Goal: Task Accomplishment & Management: Use online tool/utility

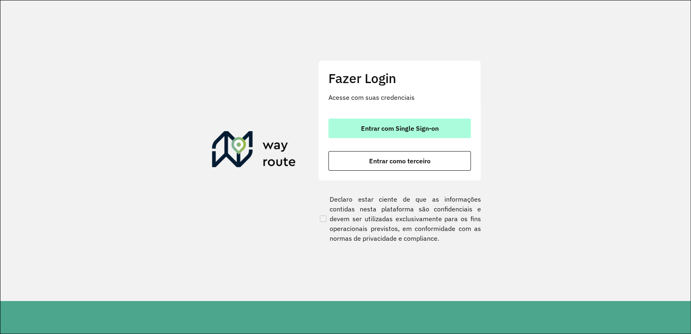
click at [361, 131] on span "Entrar com Single Sign-on" at bounding box center [400, 128] width 78 height 7
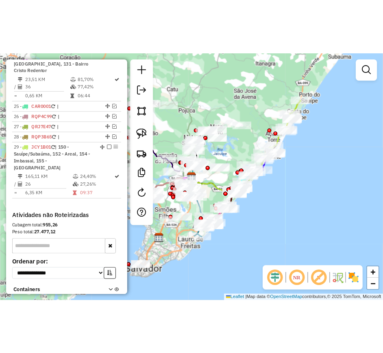
scroll to position [1369, 0]
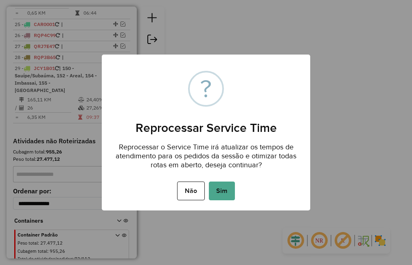
click at [229, 192] on button "Sim" at bounding box center [222, 190] width 26 height 19
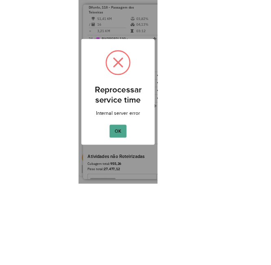
scroll to position [1281, 0]
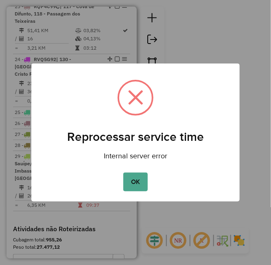
click at [130, 184] on button "OK" at bounding box center [135, 182] width 24 height 19
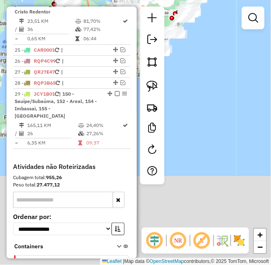
scroll to position [1369, 0]
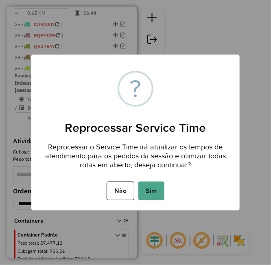
click at [155, 189] on button "Sim" at bounding box center [151, 190] width 26 height 19
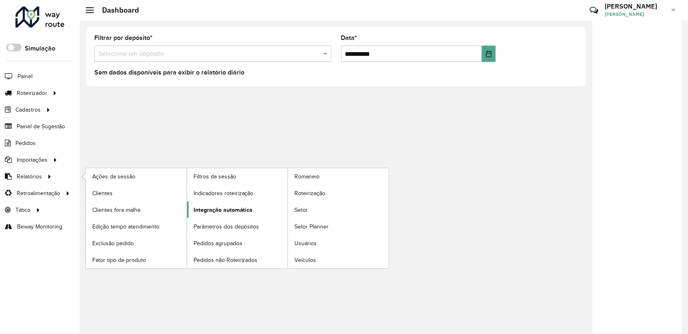
click at [224, 205] on span "Integração automática" at bounding box center [223, 209] width 59 height 9
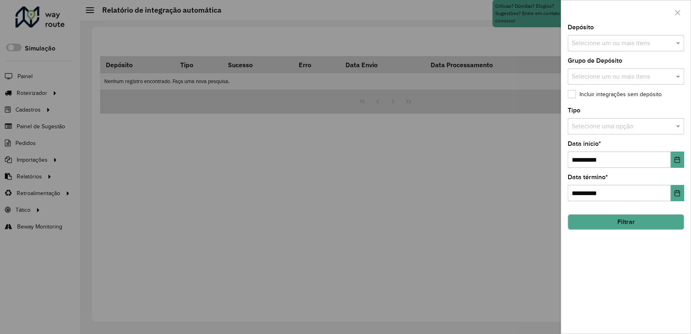
click at [636, 47] on input "text" at bounding box center [622, 44] width 104 height 10
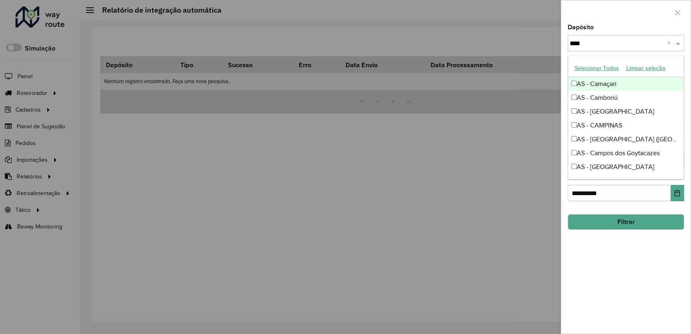
type input "*****"
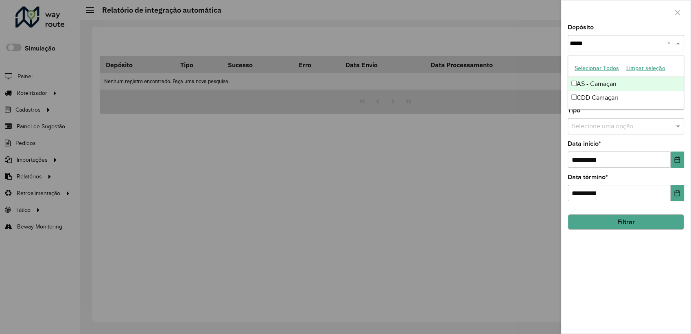
type input "******"
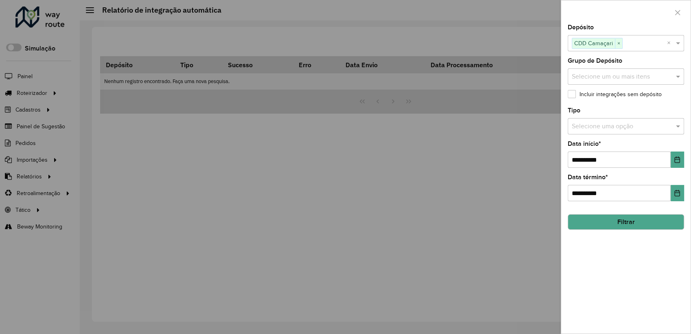
click at [640, 96] on label "Incluir integrações sem depósito" at bounding box center [615, 94] width 94 height 9
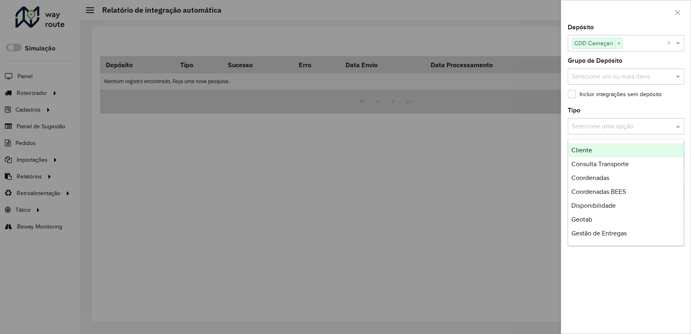
click at [639, 126] on input "text" at bounding box center [618, 127] width 92 height 10
type input "***"
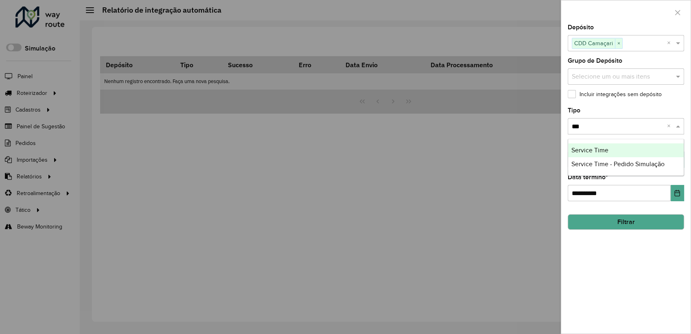
click at [632, 153] on div "Service Time" at bounding box center [626, 150] width 116 height 14
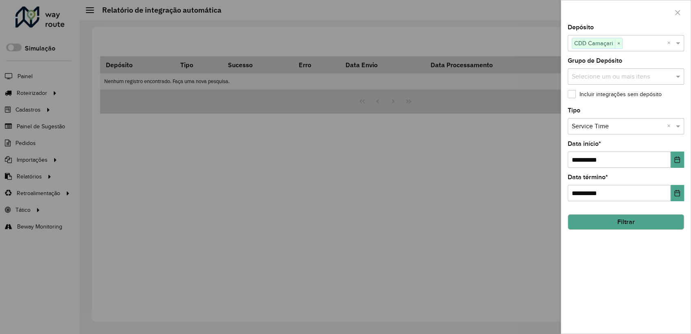
click at [641, 221] on button "Filtrar" at bounding box center [626, 221] width 116 height 15
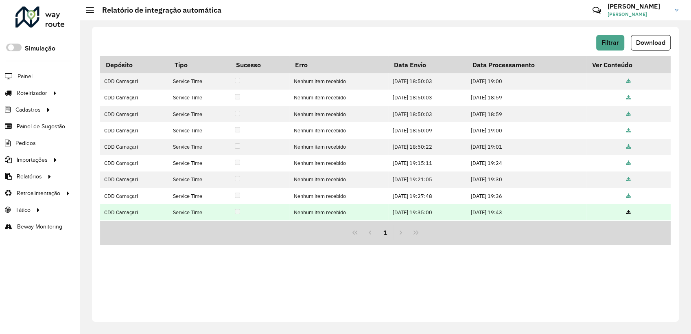
click at [629, 211] on icon at bounding box center [628, 212] width 5 height 5
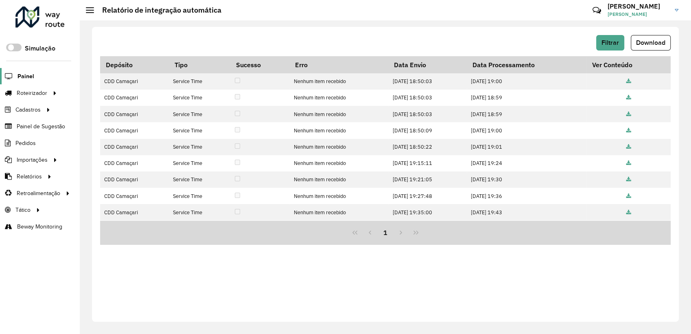
click at [28, 75] on span "Painel" at bounding box center [25, 76] width 17 height 9
click at [601, 38] on button "Filtrar" at bounding box center [610, 42] width 28 height 15
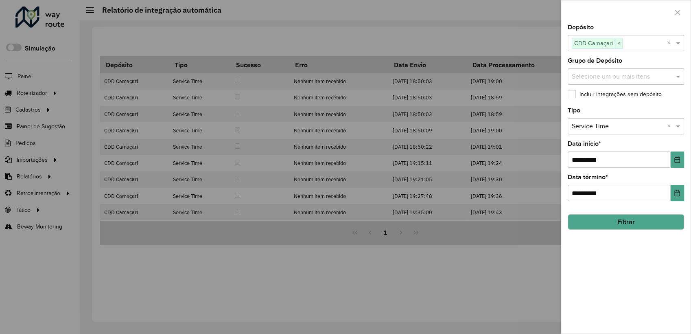
click at [627, 218] on button "Filtrar" at bounding box center [626, 221] width 116 height 15
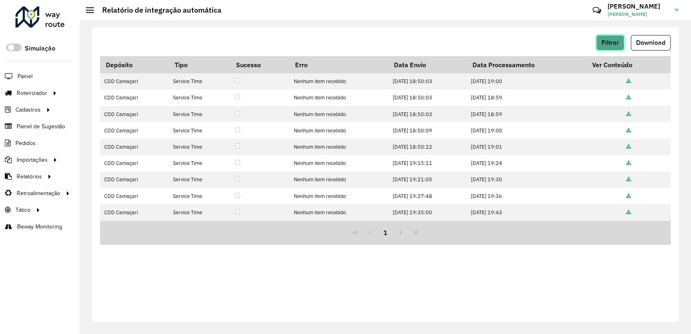
click at [599, 40] on button "Filtrar" at bounding box center [610, 42] width 28 height 15
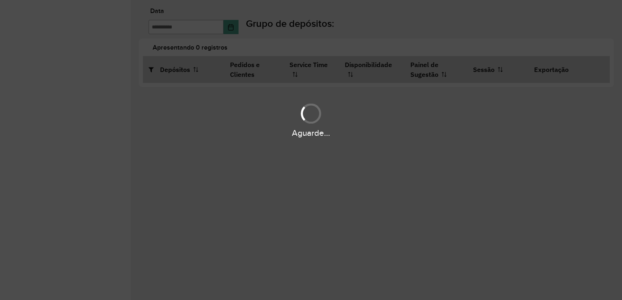
type input "**********"
